Goal: Task Accomplishment & Management: Manage account settings

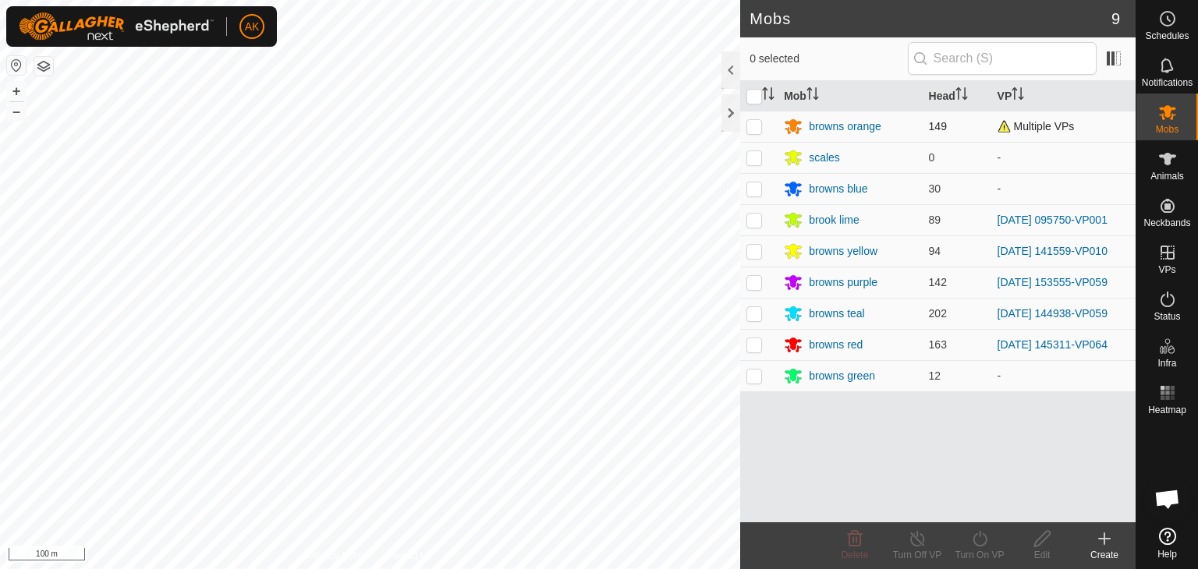
click at [754, 126] on p-checkbox at bounding box center [754, 126] width 16 height 12
checkbox input "true"
click at [981, 537] on icon at bounding box center [979, 538] width 19 height 19
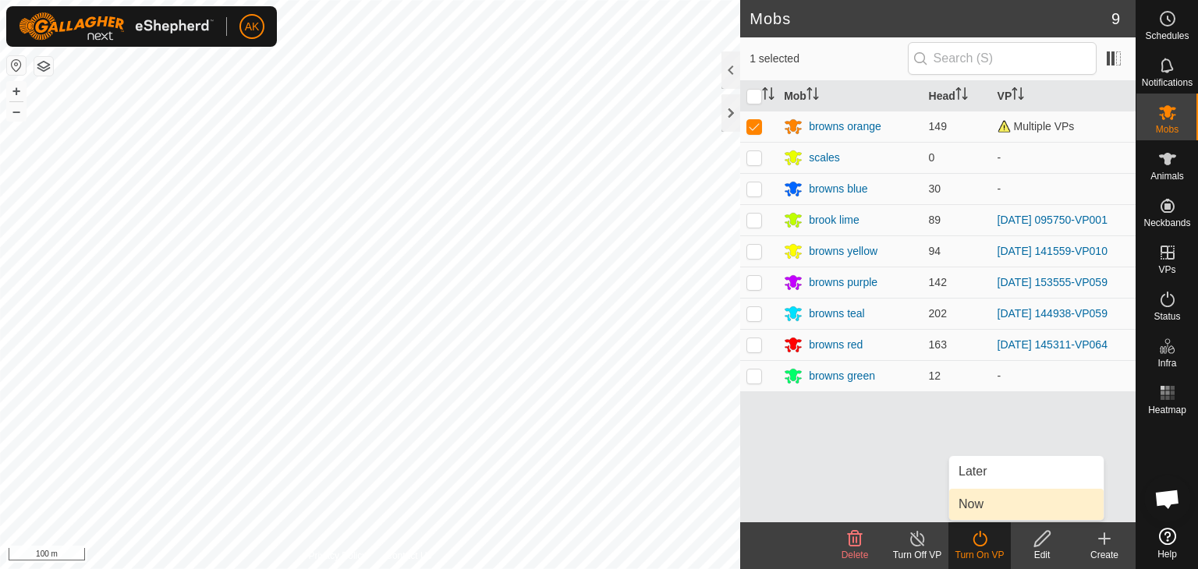
click at [970, 502] on link "Now" at bounding box center [1026, 504] width 154 height 31
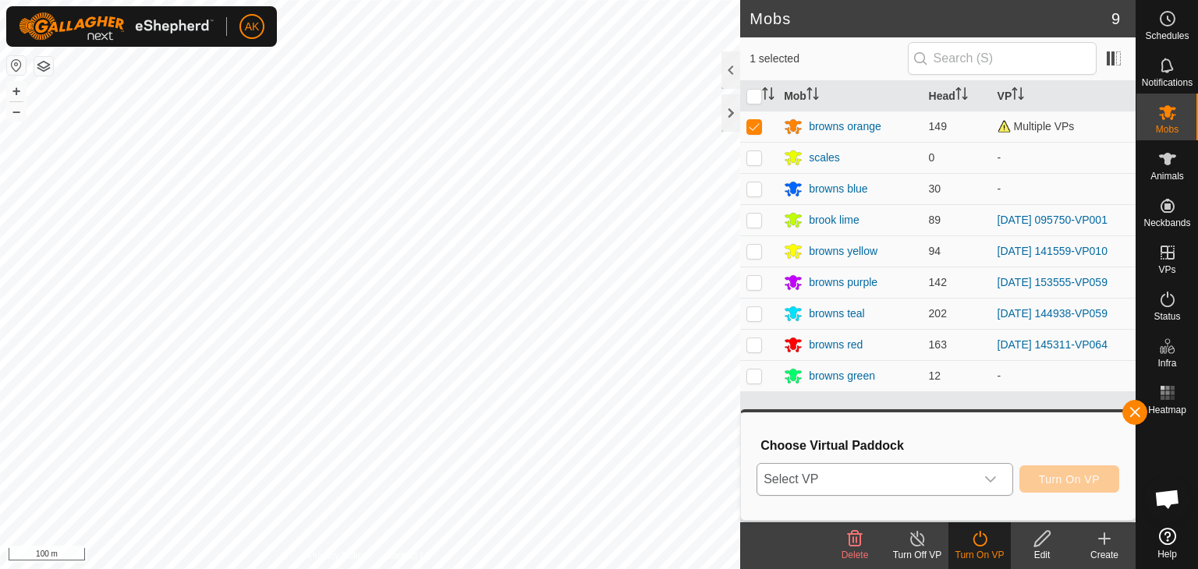
click at [986, 475] on icon "dropdown trigger" at bounding box center [990, 479] width 12 height 12
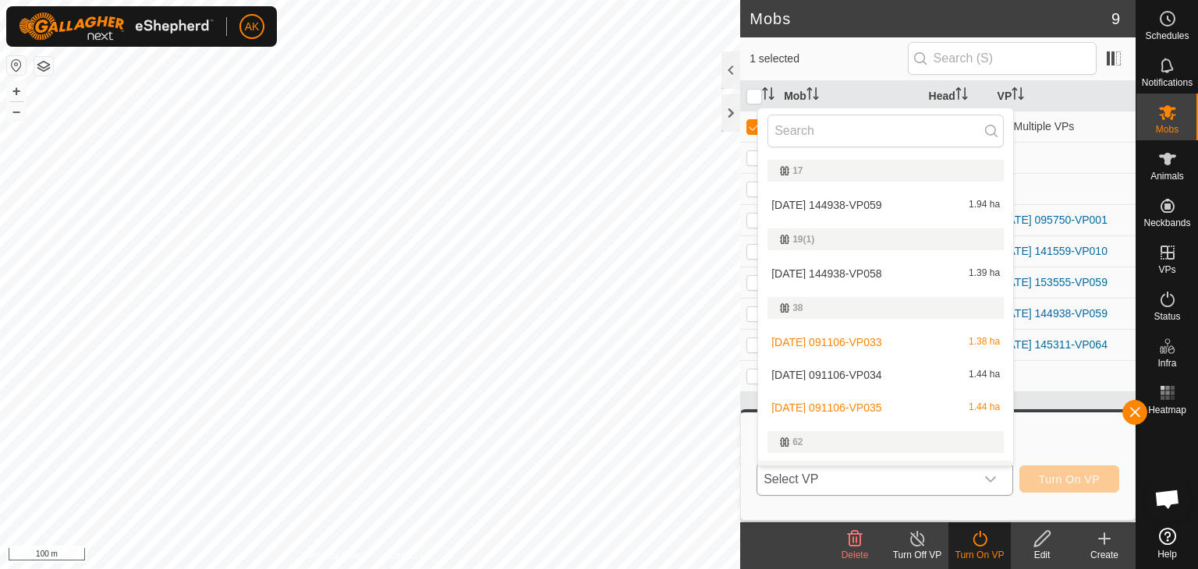
scroll to position [27, 0]
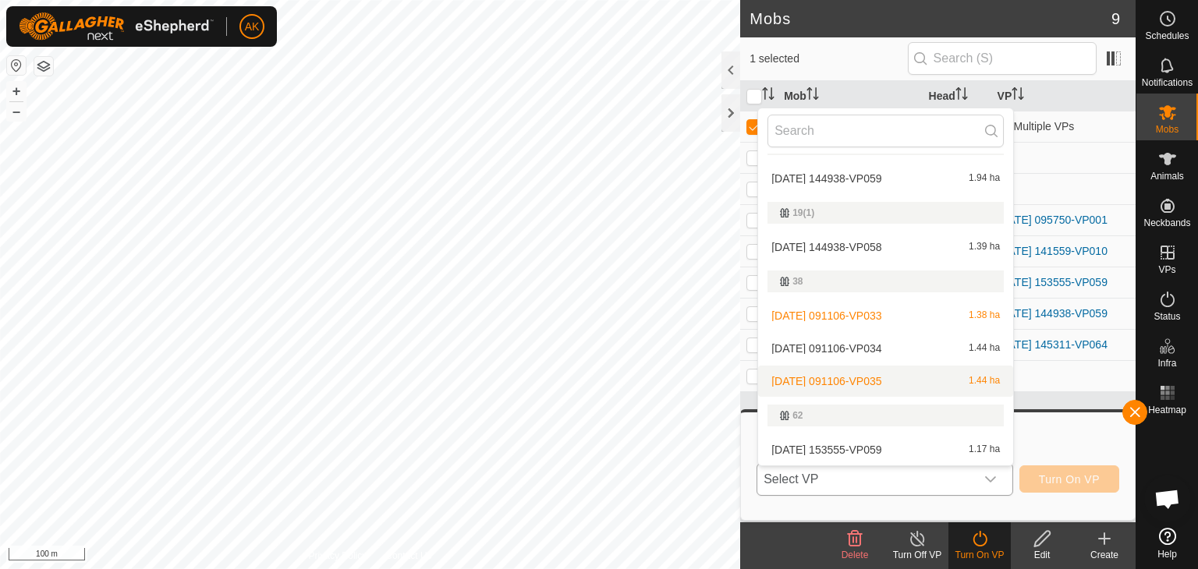
click at [877, 376] on li "[DATE] 091106-VP035 1.44 ha" at bounding box center [885, 381] width 255 height 31
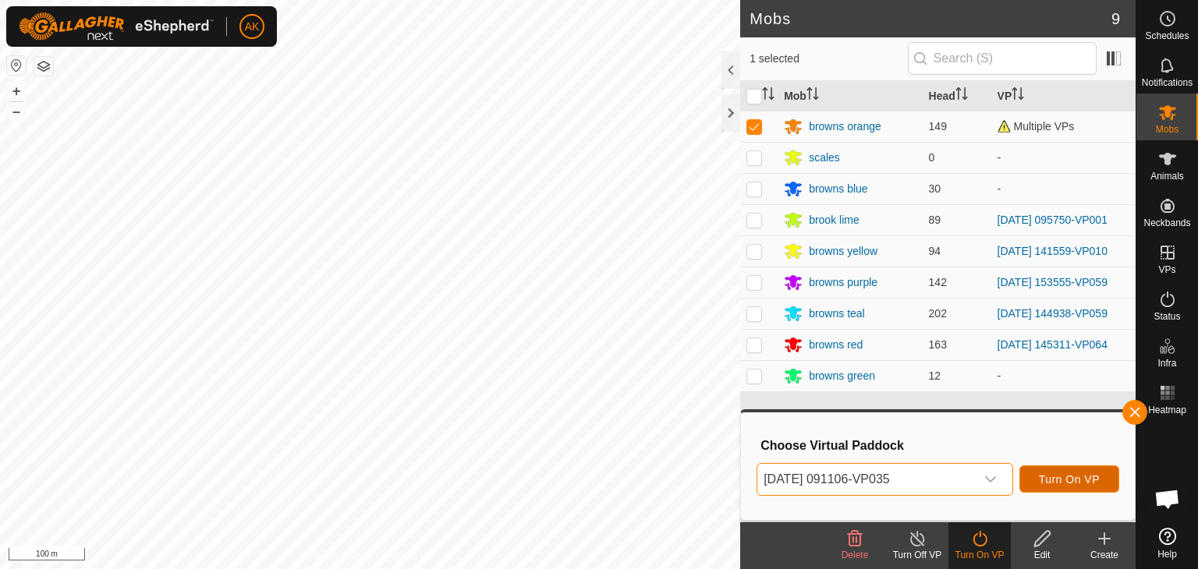
click at [1084, 481] on span "Turn On VP" at bounding box center [1069, 479] width 61 height 12
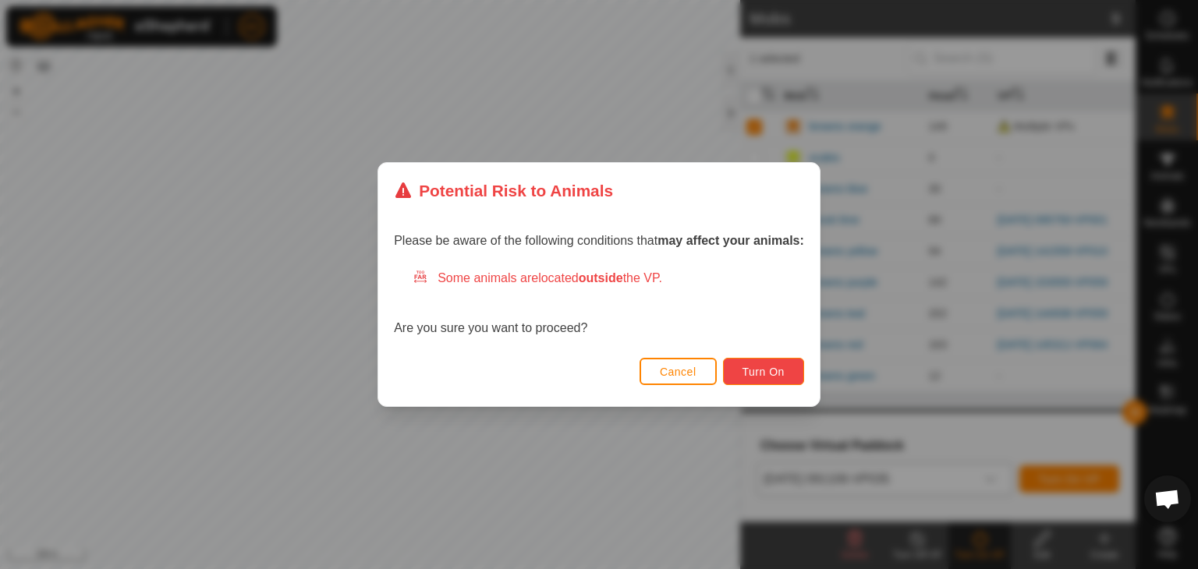
click at [779, 376] on span "Turn On" at bounding box center [763, 372] width 42 height 12
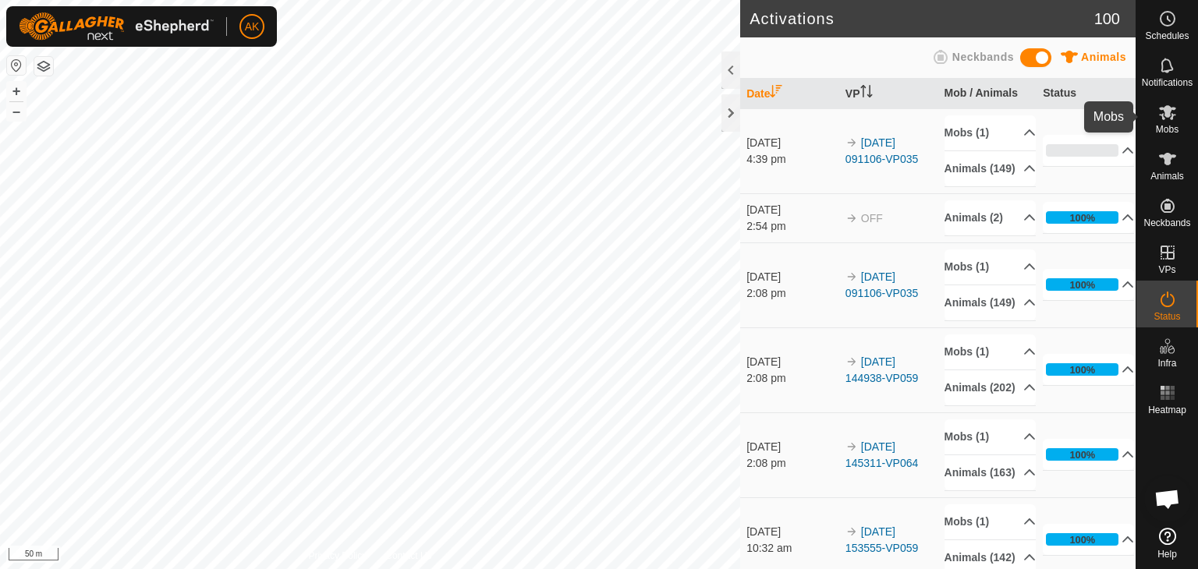
click at [1166, 110] on icon at bounding box center [1167, 112] width 17 height 15
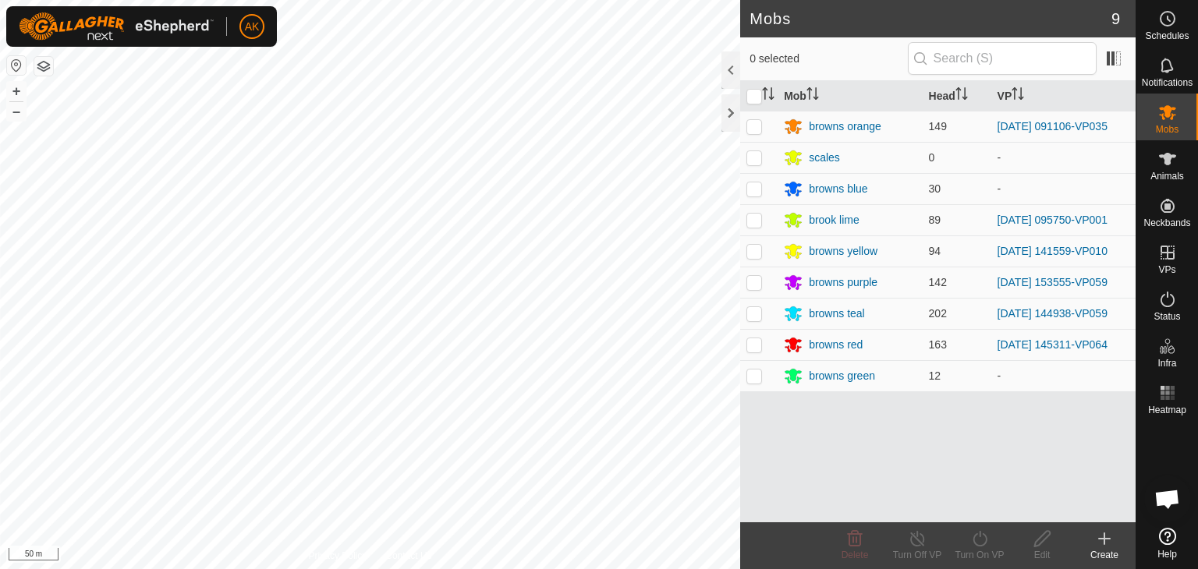
click at [756, 284] on p-checkbox at bounding box center [754, 282] width 16 height 12
checkbox input "true"
click at [992, 544] on turn-on-svg-icon at bounding box center [979, 538] width 62 height 19
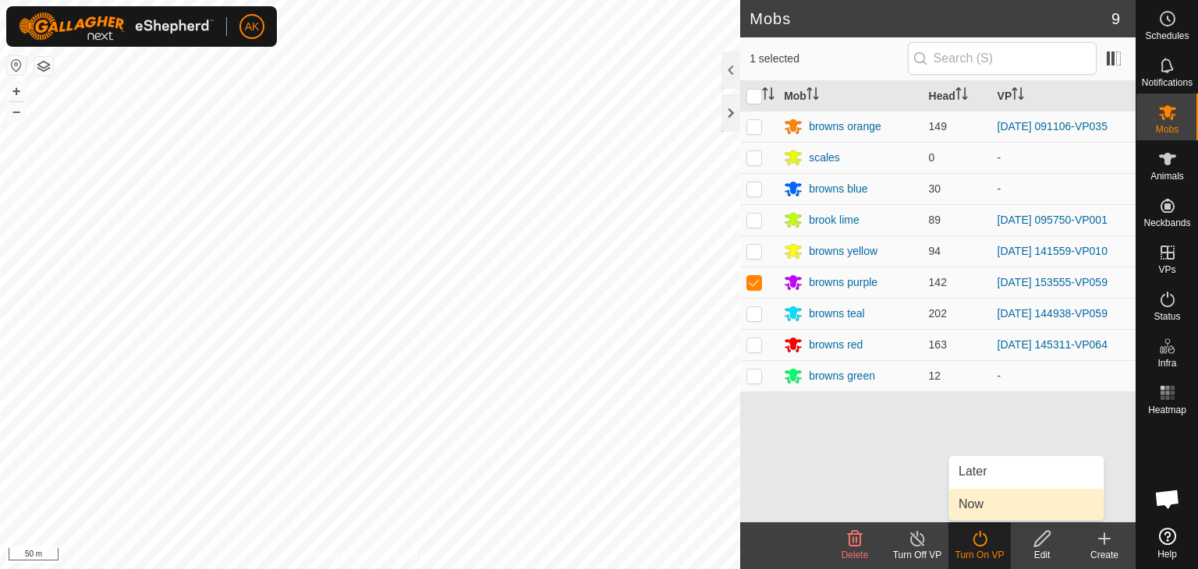
click at [979, 503] on link "Now" at bounding box center [1026, 504] width 154 height 31
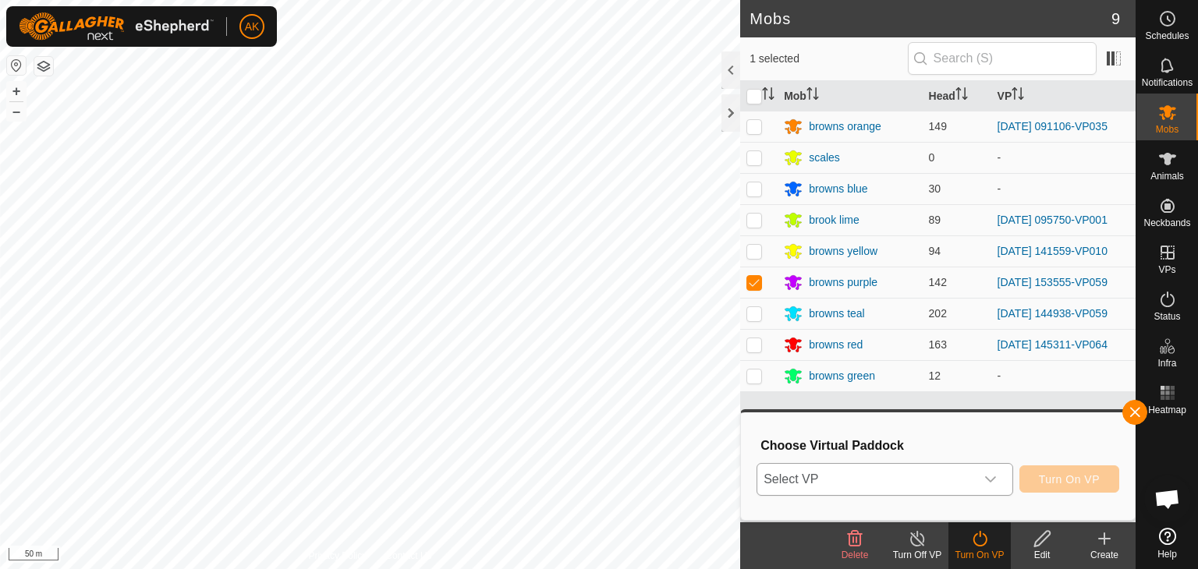
click at [997, 478] on div "dropdown trigger" at bounding box center [990, 479] width 31 height 31
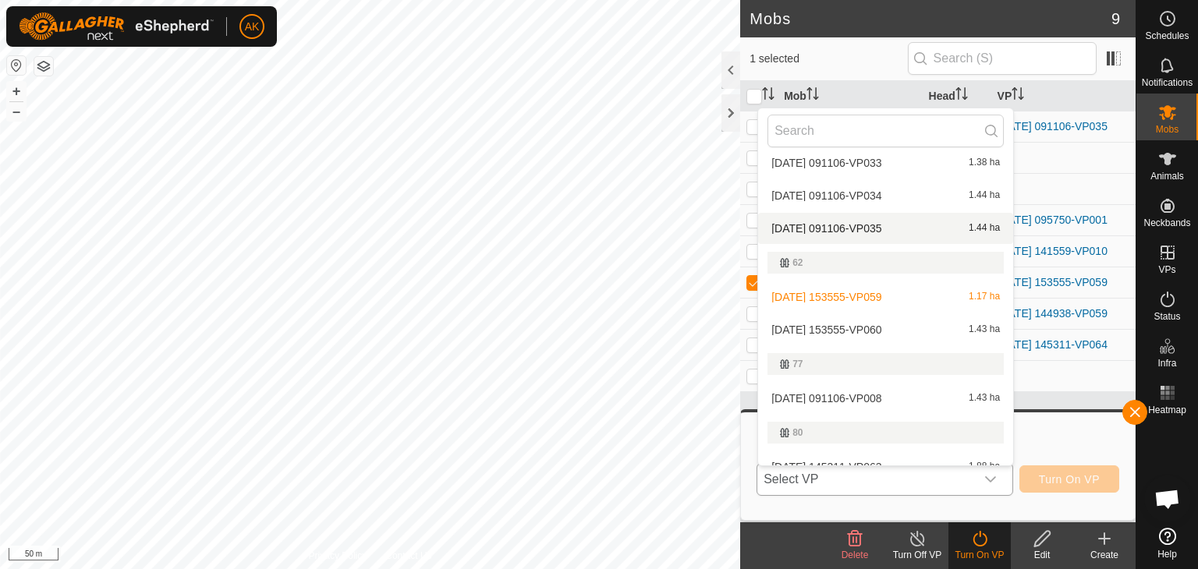
scroll to position [182, 0]
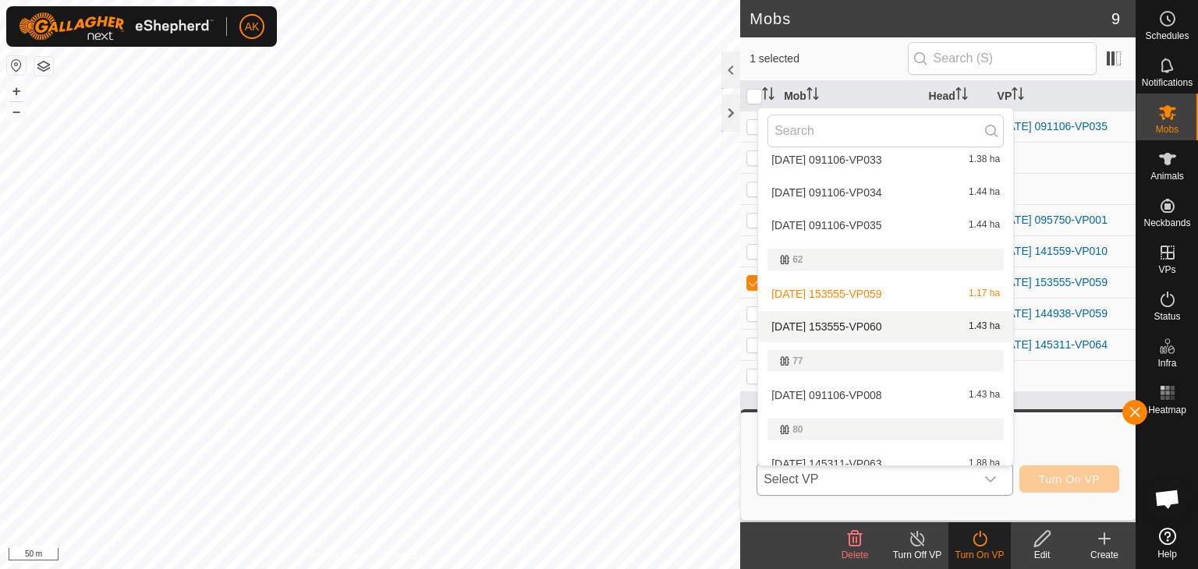
click at [843, 324] on li "[DATE] 153555-VP060 1.43 ha" at bounding box center [885, 326] width 255 height 31
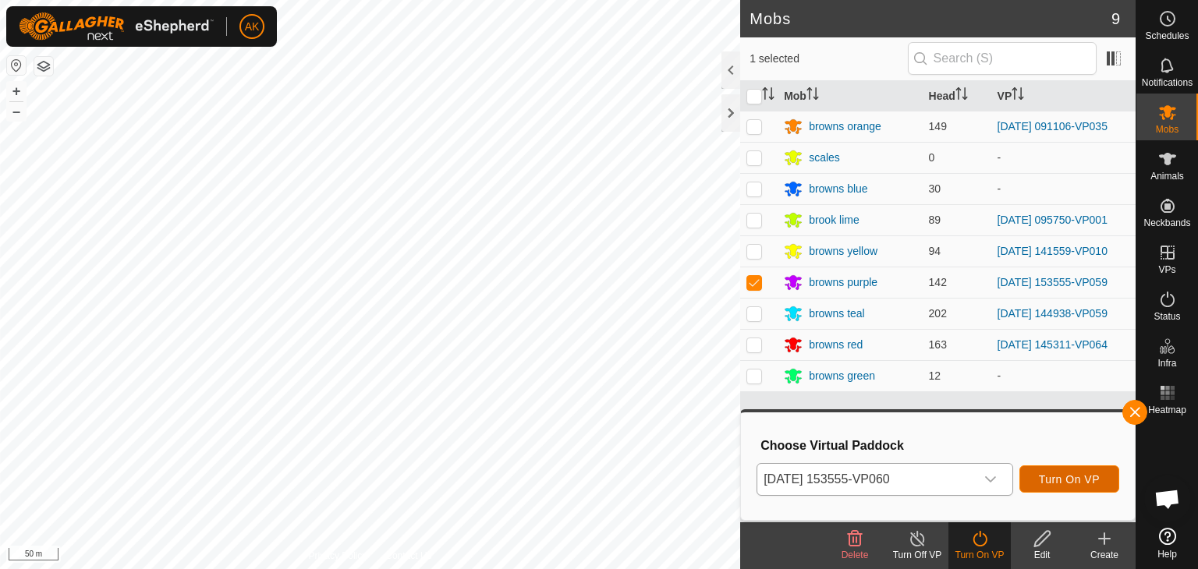
click at [1092, 480] on span "Turn On VP" at bounding box center [1069, 479] width 61 height 12
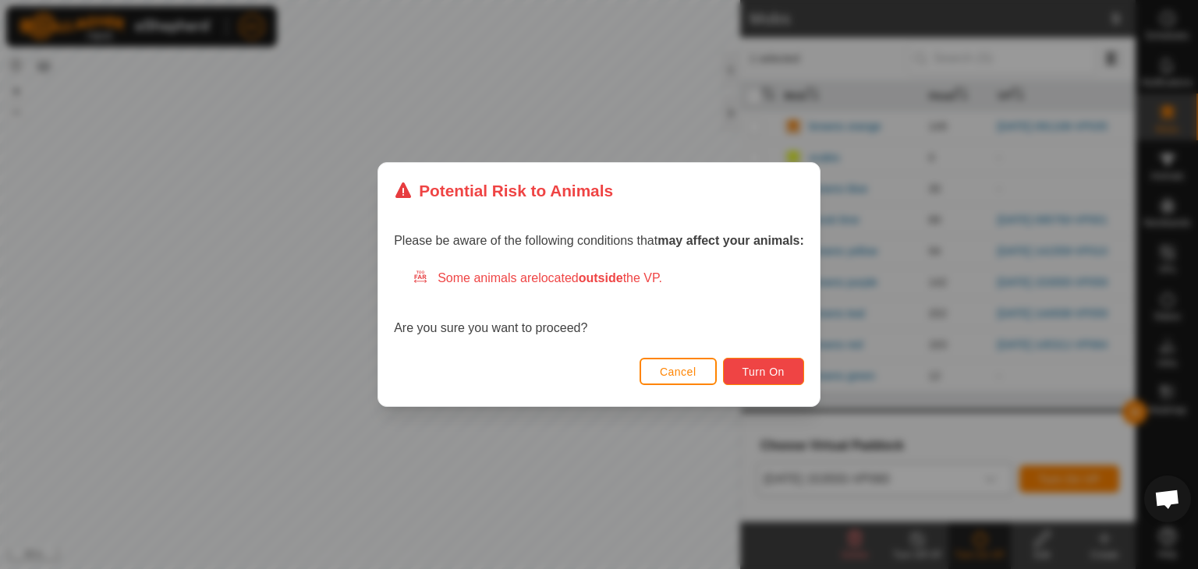
click at [767, 359] on button "Turn On" at bounding box center [763, 371] width 81 height 27
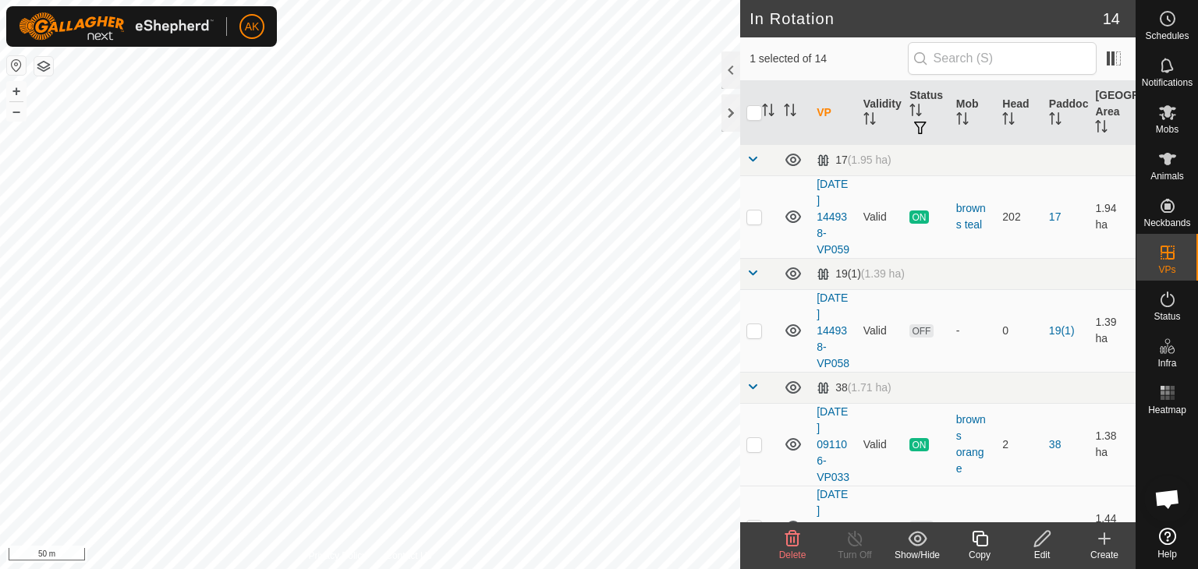
click at [788, 544] on icon at bounding box center [792, 539] width 15 height 16
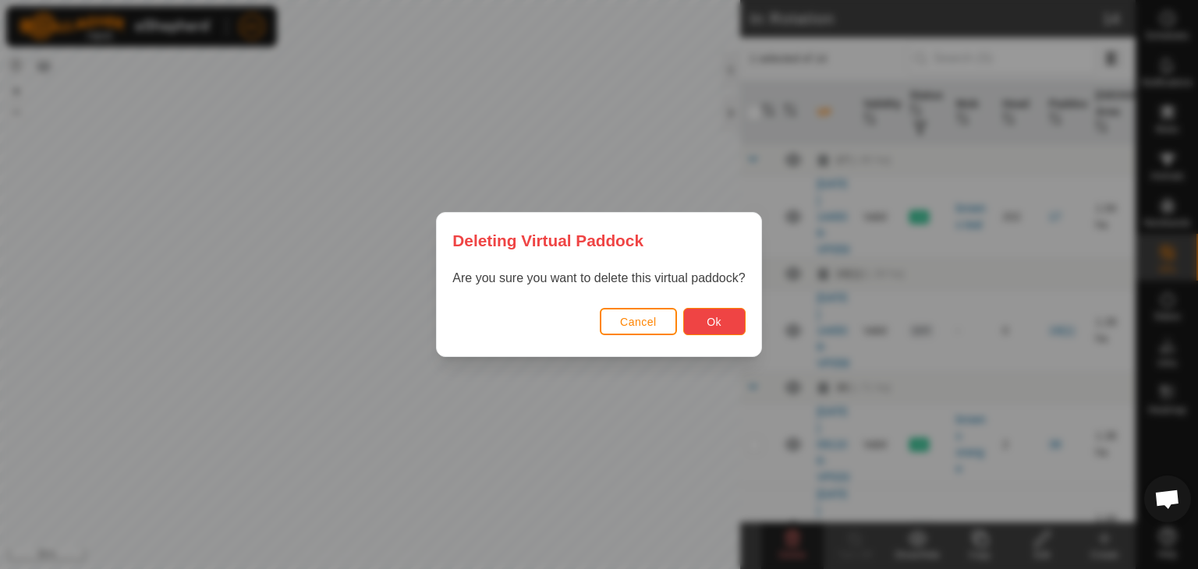
click at [708, 326] on span "Ok" at bounding box center [714, 322] width 15 height 12
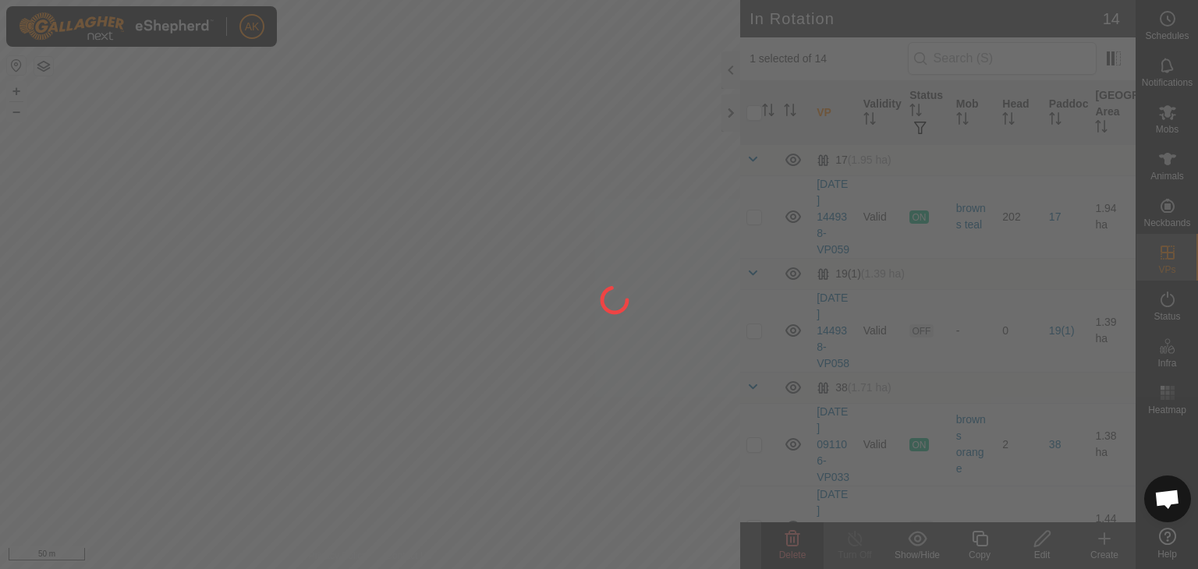
checkbox input "false"
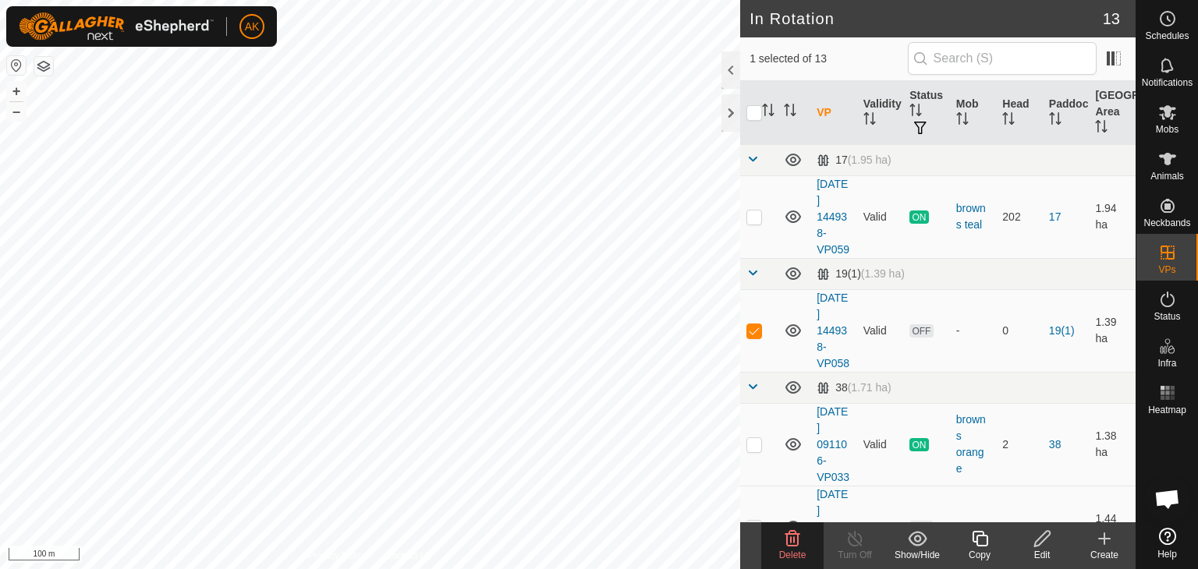
click at [786, 540] on icon at bounding box center [792, 539] width 15 height 16
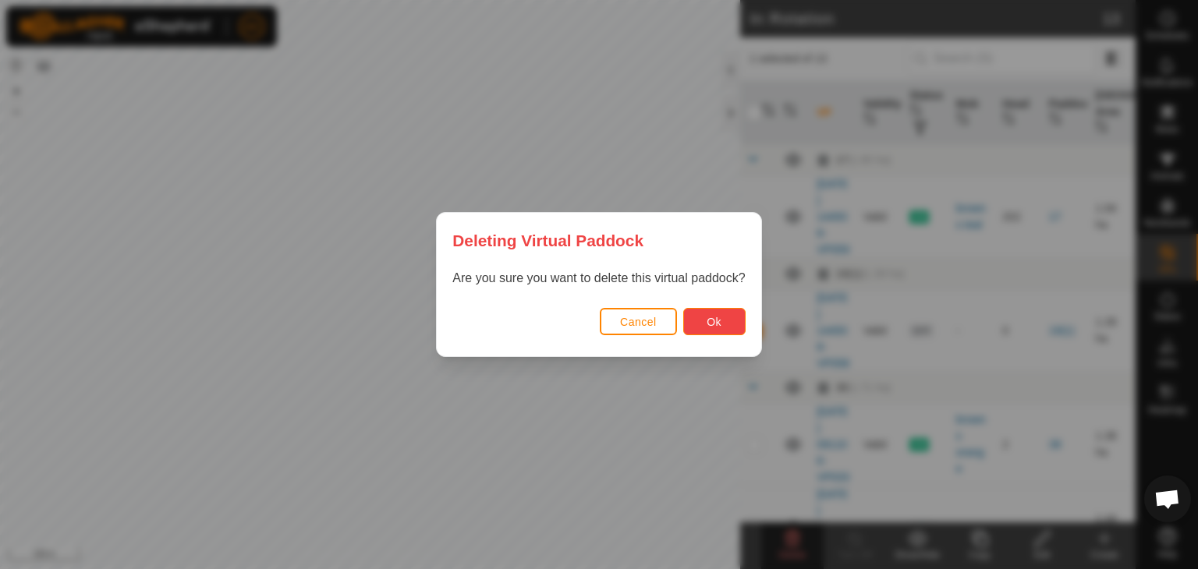
click at [721, 321] on span "Ok" at bounding box center [714, 322] width 15 height 12
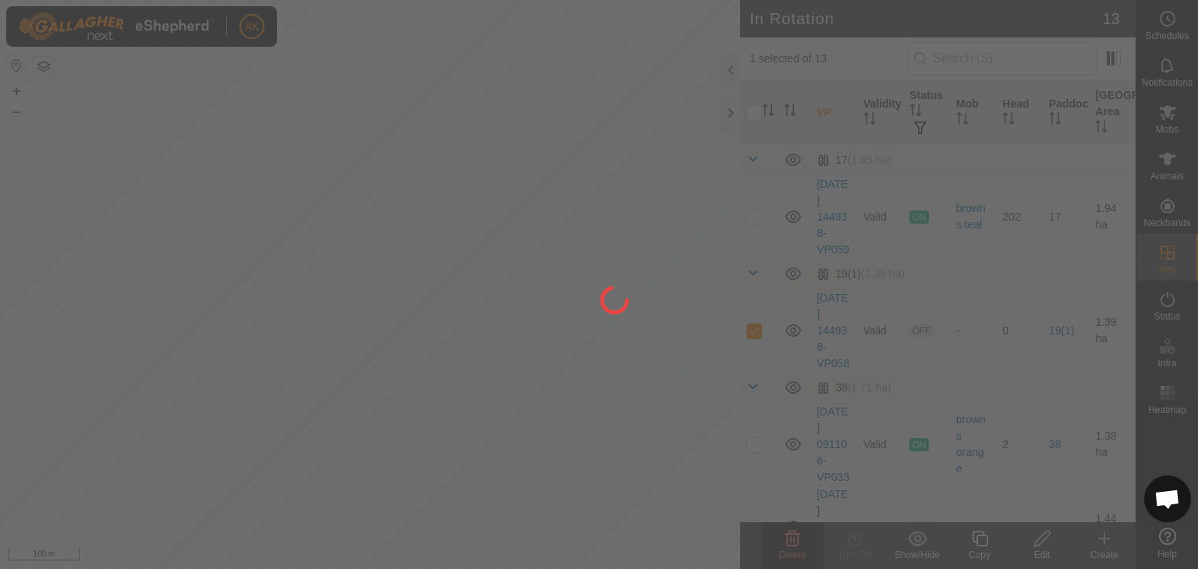
checkbox input "false"
